Goal: Task Accomplishment & Management: Use online tool/utility

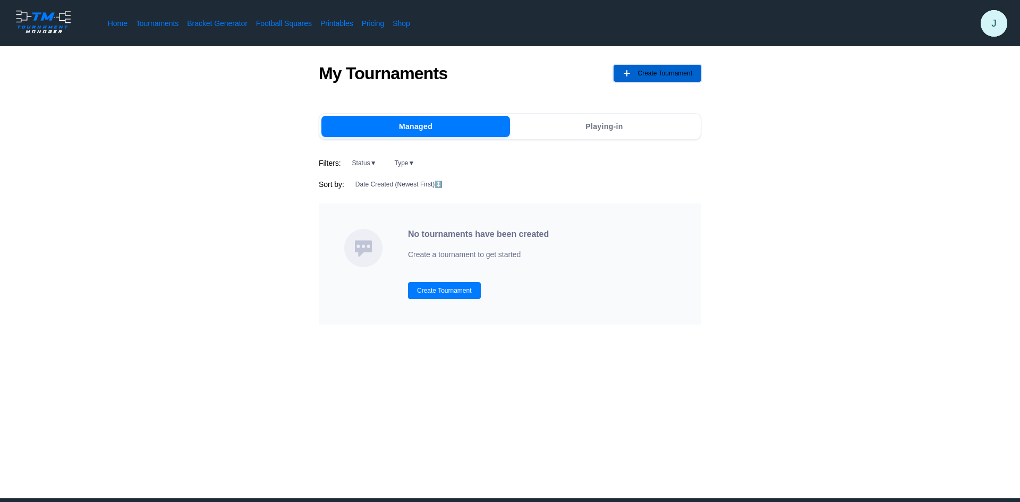
click at [670, 77] on span "Create Tournament" at bounding box center [665, 73] width 55 height 17
